Goal: Task Accomplishment & Management: Use online tool/utility

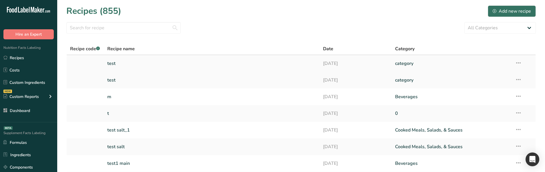
click at [133, 67] on link "test" at bounding box center [211, 63] width 209 height 12
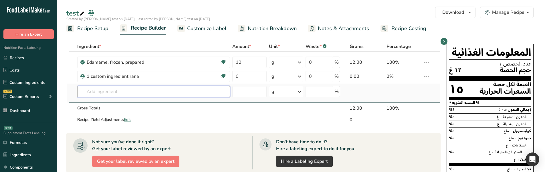
click at [96, 90] on input "text" at bounding box center [153, 91] width 153 height 11
paste input "Hot chocolate, cocoa, homemade, prepared with whole milk"
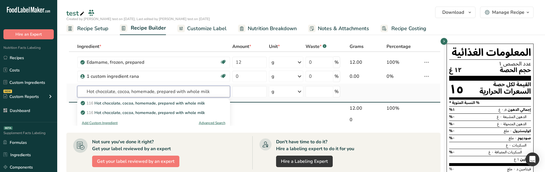
type input "Hot chocolate, cocoa, homemade, prepared with whole milk"
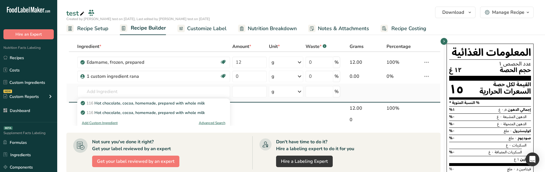
click at [215, 123] on div "Advanced Search" at bounding box center [212, 122] width 27 height 5
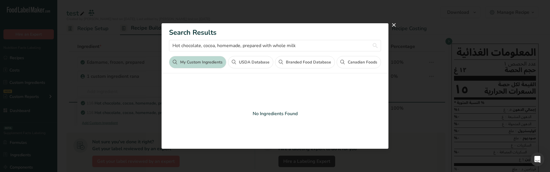
click at [252, 62] on button "USDA Database" at bounding box center [250, 62] width 45 height 12
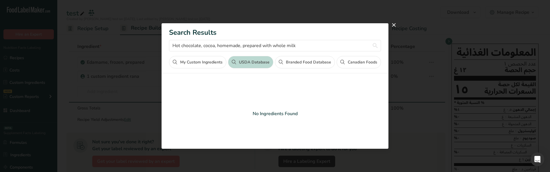
click at [302, 60] on button "Branded Food Database" at bounding box center [305, 62] width 60 height 12
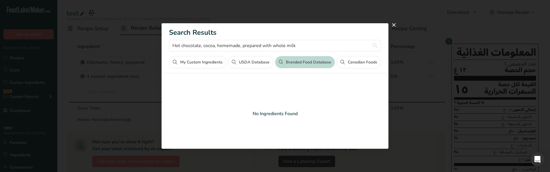
click at [355, 64] on button "Canadian Foods" at bounding box center [358, 62] width 44 height 12
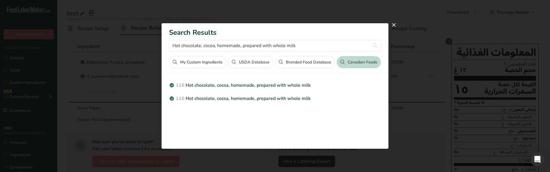
click at [258, 63] on button "USDA Database" at bounding box center [250, 62] width 45 height 12
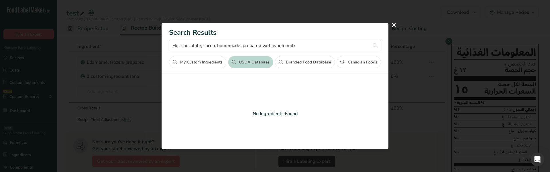
click at [421, 67] on div "Search results modal" at bounding box center [275, 86] width 550 height 172
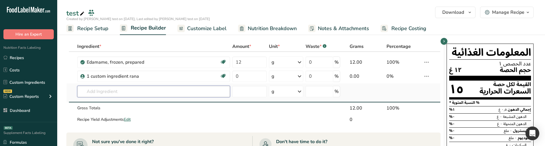
click at [100, 91] on input "text" at bounding box center [153, 91] width 153 height 11
paste input "Hot chocolate, cocoa, homemade, prepared with whole milk"
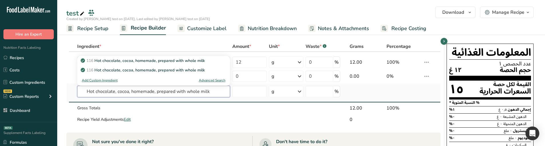
type input "Hot chocolate, cocoa, homemade, prepared with whole milk"
click at [204, 80] on div "Advanced Search" at bounding box center [212, 80] width 27 height 5
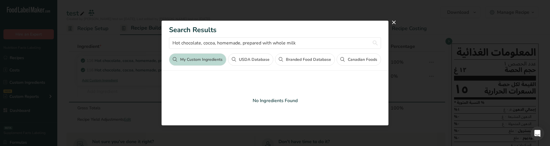
click at [252, 60] on button "USDA Database" at bounding box center [250, 59] width 45 height 12
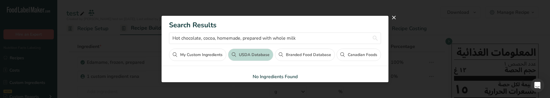
click at [294, 57] on button "Branded Food Database" at bounding box center [305, 54] width 60 height 12
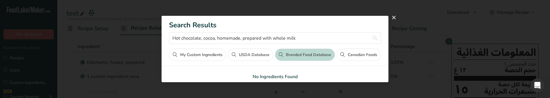
click at [372, 53] on button "Canadian Foods" at bounding box center [358, 54] width 44 height 12
